Goal: Navigation & Orientation: Understand site structure

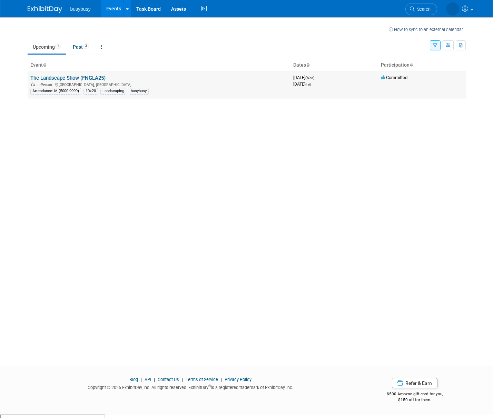
click at [64, 78] on link "The Landscape Show (FNGLA25)" at bounding box center [67, 78] width 75 height 6
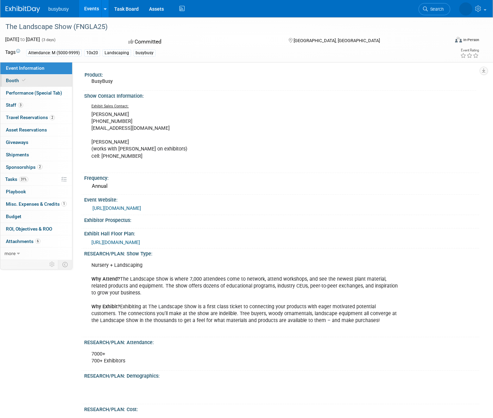
click at [30, 78] on link "Booth" at bounding box center [36, 81] width 72 height 12
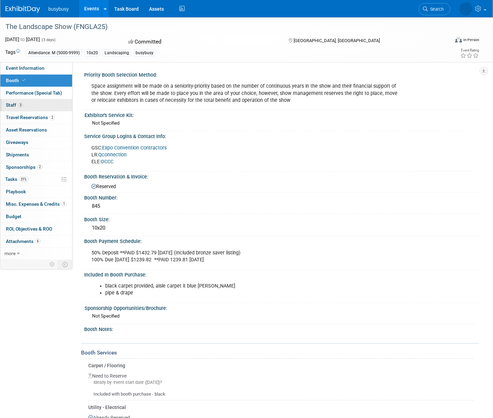
click at [39, 108] on link "3 Staff 3" at bounding box center [36, 105] width 72 height 12
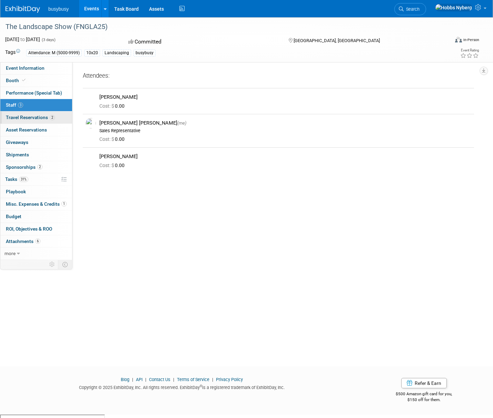
click at [40, 121] on link "2 Travel Reservations 2" at bounding box center [36, 118] width 72 height 12
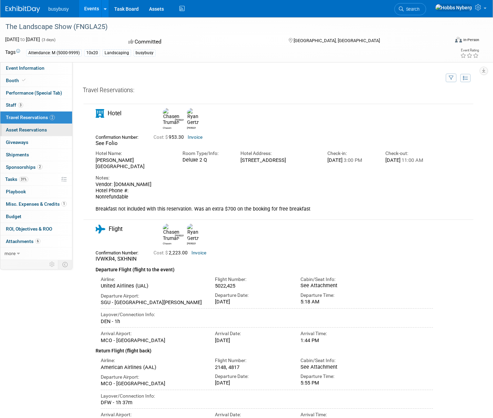
click at [40, 132] on span "Asset Reservations 0" at bounding box center [26, 130] width 41 height 6
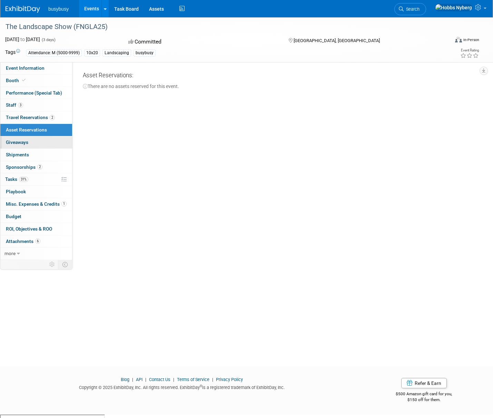
click at [35, 143] on link "0 Giveaways 0" at bounding box center [36, 142] width 72 height 12
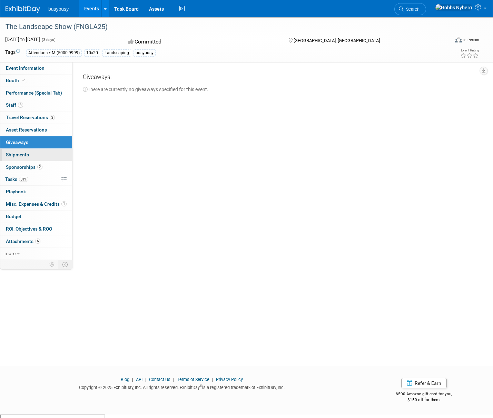
click at [35, 153] on link "0 Shipments 0" at bounding box center [36, 155] width 72 height 12
click at [43, 170] on link "2 Sponsorships 2" at bounding box center [36, 167] width 72 height 12
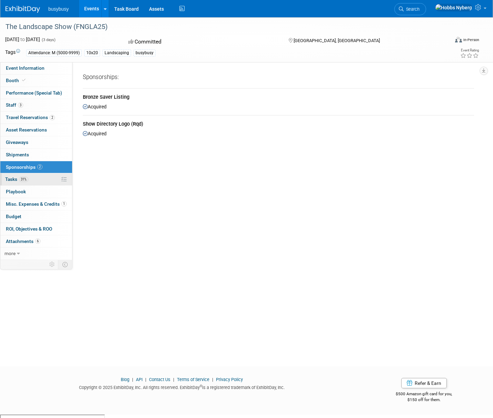
click at [39, 176] on link "31% Tasks 31%" at bounding box center [36, 179] width 72 height 12
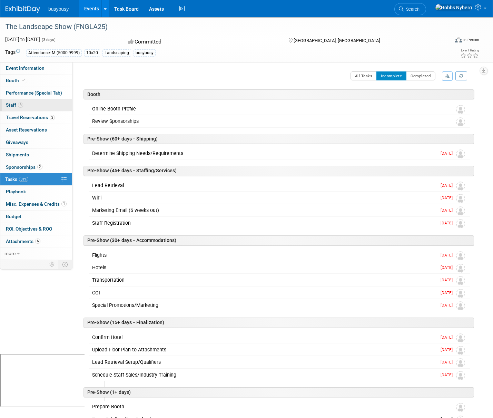
click at [31, 108] on link "3 Staff 3" at bounding box center [36, 105] width 72 height 12
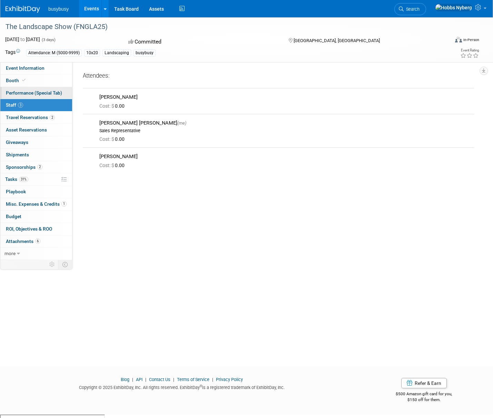
click at [28, 93] on span "Performance (Special Tab)" at bounding box center [34, 93] width 56 height 6
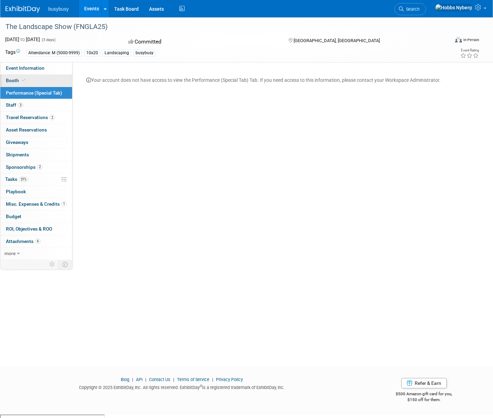
click at [31, 81] on link "Booth" at bounding box center [36, 81] width 72 height 12
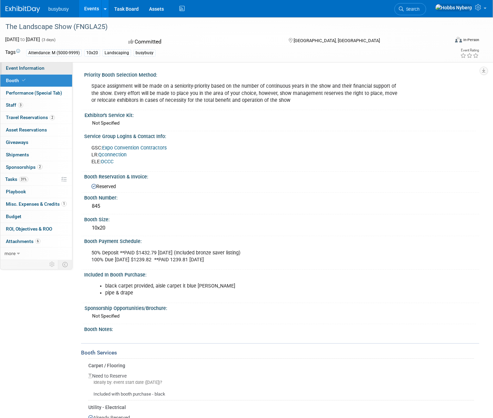
click at [33, 69] on span "Event Information" at bounding box center [25, 68] width 39 height 6
